Goal: Check status

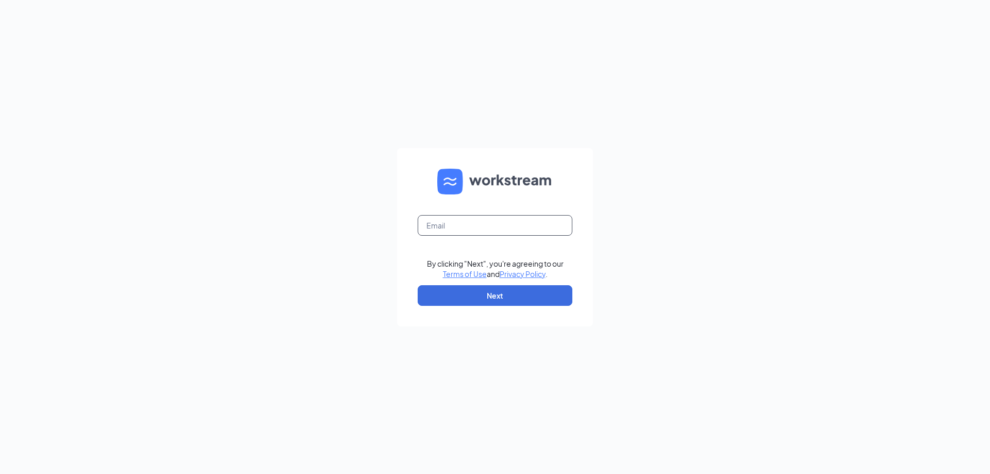
click at [483, 225] on input "text" at bounding box center [494, 225] width 155 height 21
type input "[EMAIL_ADDRESS][DOMAIN_NAME]"
drag, startPoint x: 491, startPoint y: 300, endPoint x: 464, endPoint y: 290, distance: 28.7
click at [491, 300] on button "Next" at bounding box center [494, 295] width 155 height 21
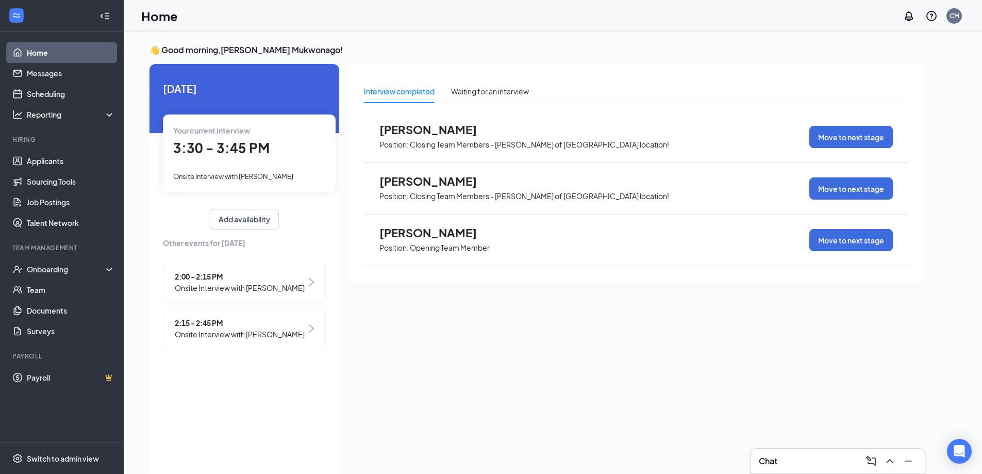
click at [223, 163] on div "Your current interview 3:30 - 3:45 PM Onsite Interview with [PERSON_NAME]" at bounding box center [249, 152] width 173 height 77
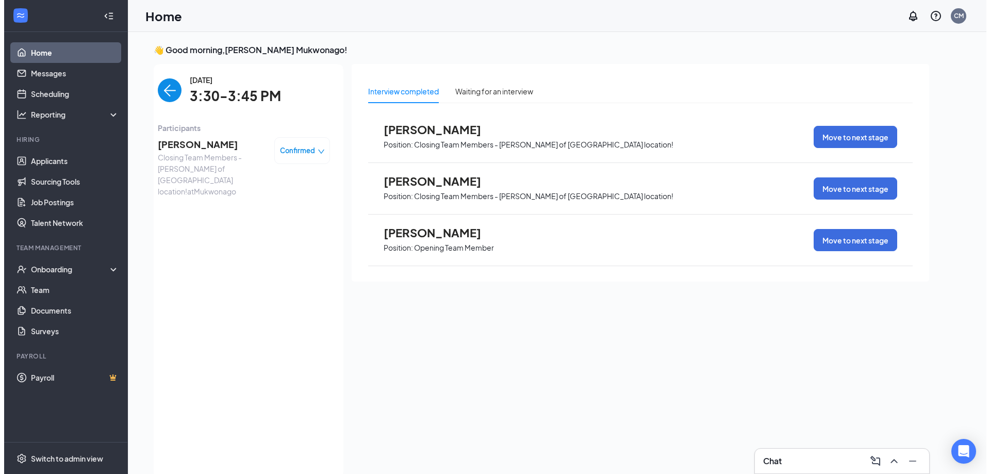
scroll to position [4, 0]
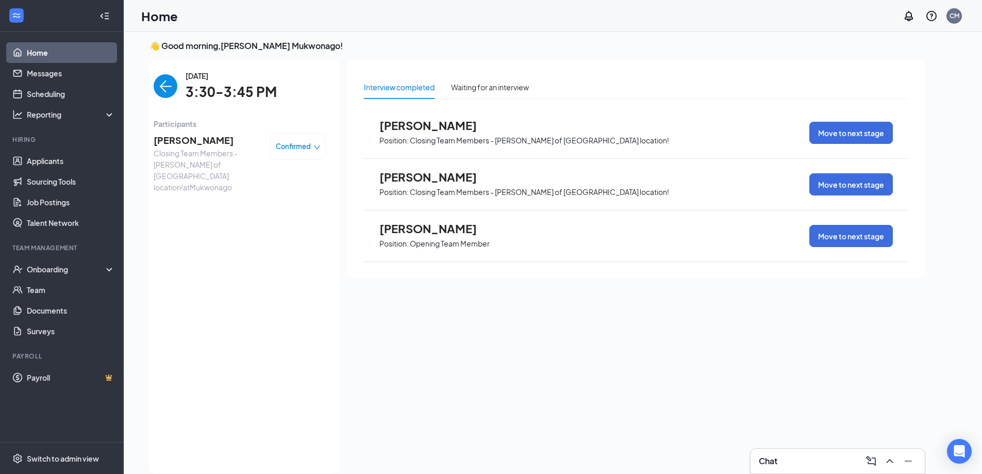
click at [193, 138] on span "[PERSON_NAME]" at bounding box center [208, 140] width 108 height 14
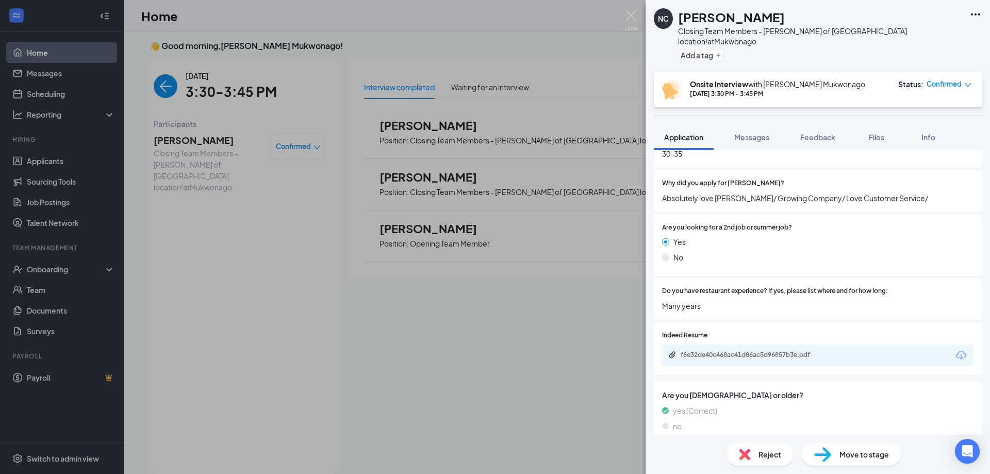
scroll to position [552, 0]
click at [730, 349] on div "f6e32de40c468ac41d86ac5d96857b3e.pdf" at bounding box center [751, 354] width 167 height 10
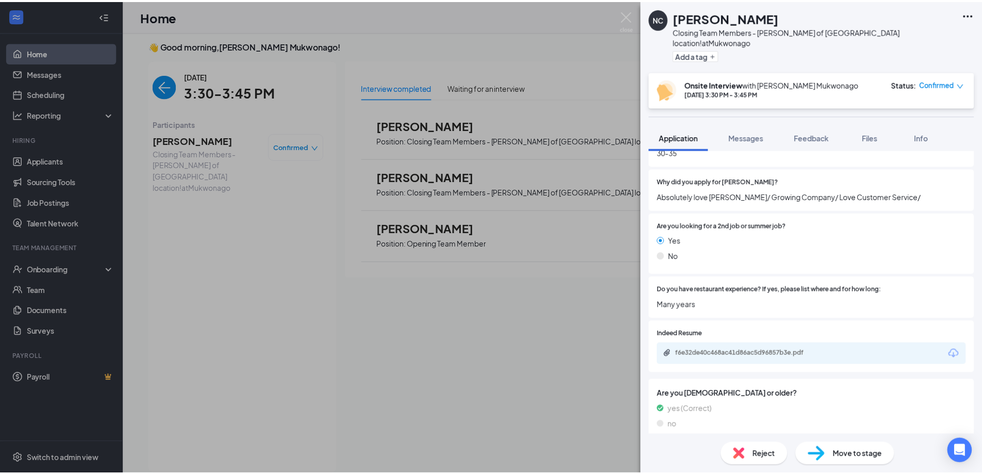
scroll to position [548, 0]
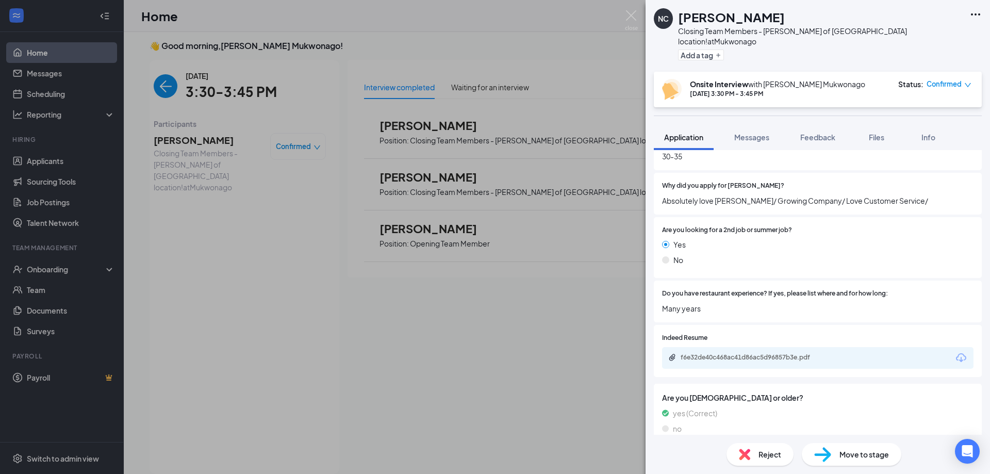
click at [539, 61] on div "NC [PERSON_NAME] Closing Team Members - [PERSON_NAME] of [GEOGRAPHIC_DATA] loca…" at bounding box center [495, 237] width 990 height 474
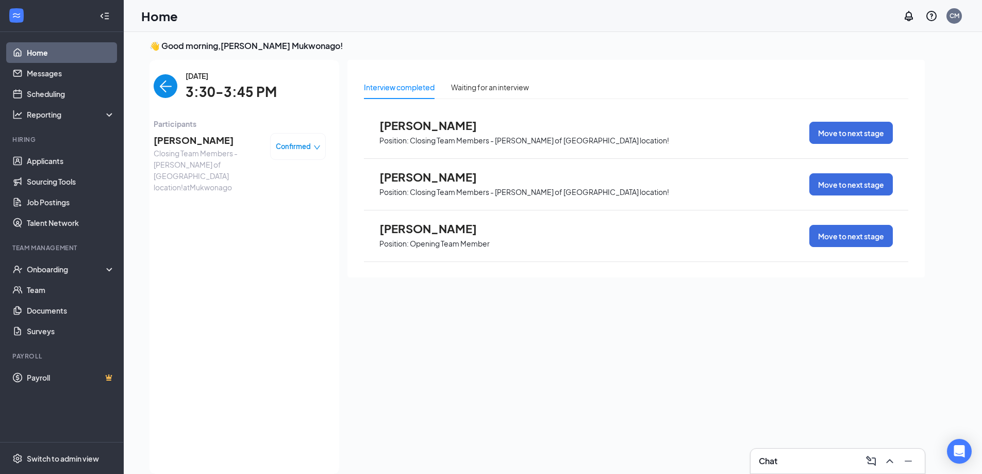
click at [188, 144] on span "[PERSON_NAME]" at bounding box center [208, 140] width 108 height 14
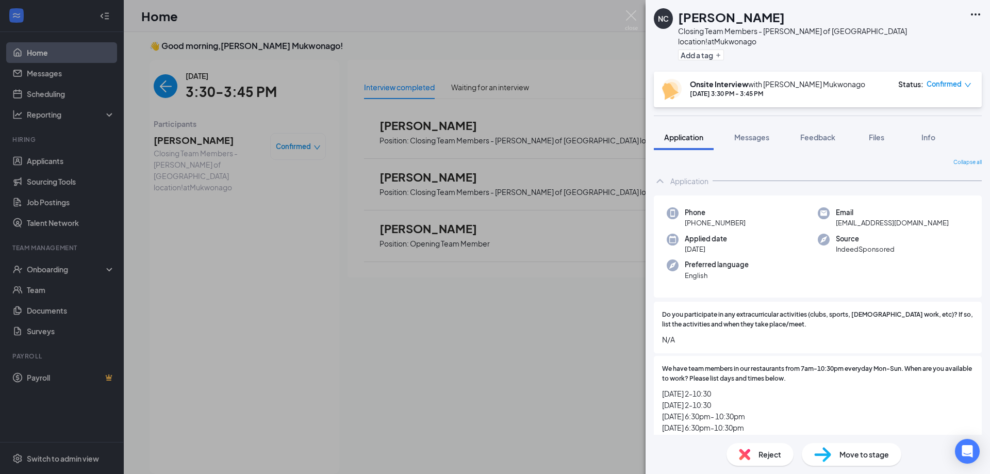
click at [603, 50] on div "NC [PERSON_NAME] Closing Team Members - [PERSON_NAME] of [GEOGRAPHIC_DATA] loca…" at bounding box center [495, 237] width 990 height 474
